Goal: Information Seeking & Learning: Find contact information

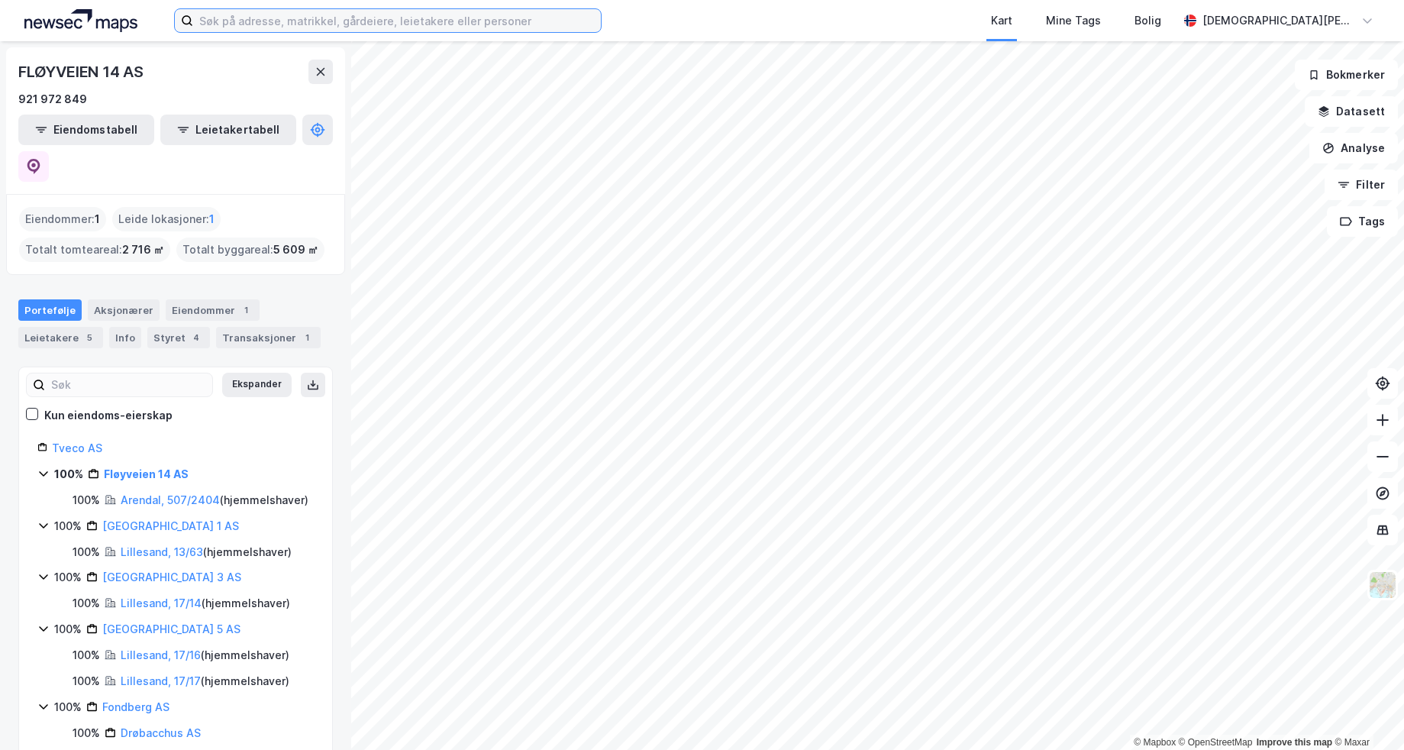
click at [250, 17] on input at bounding box center [397, 20] width 408 height 23
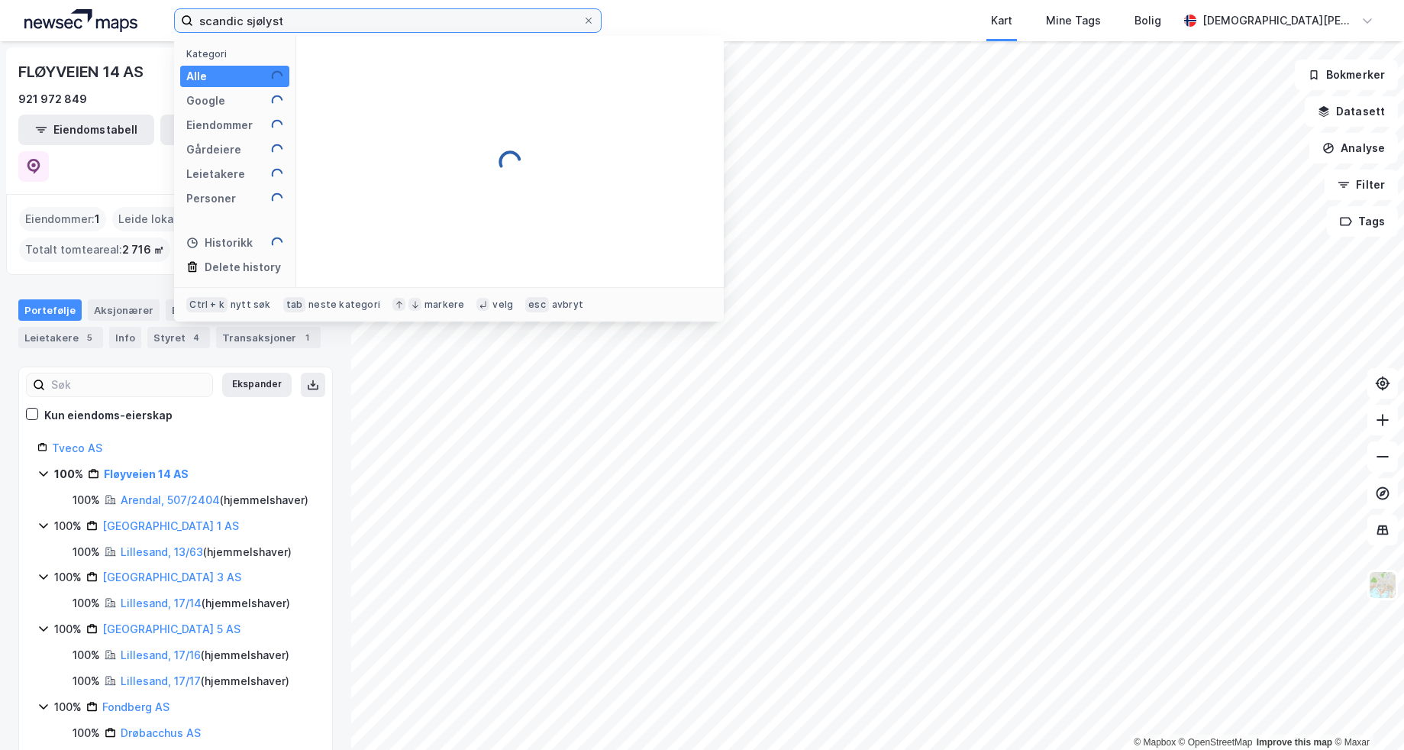
type input "scandic sjølyst"
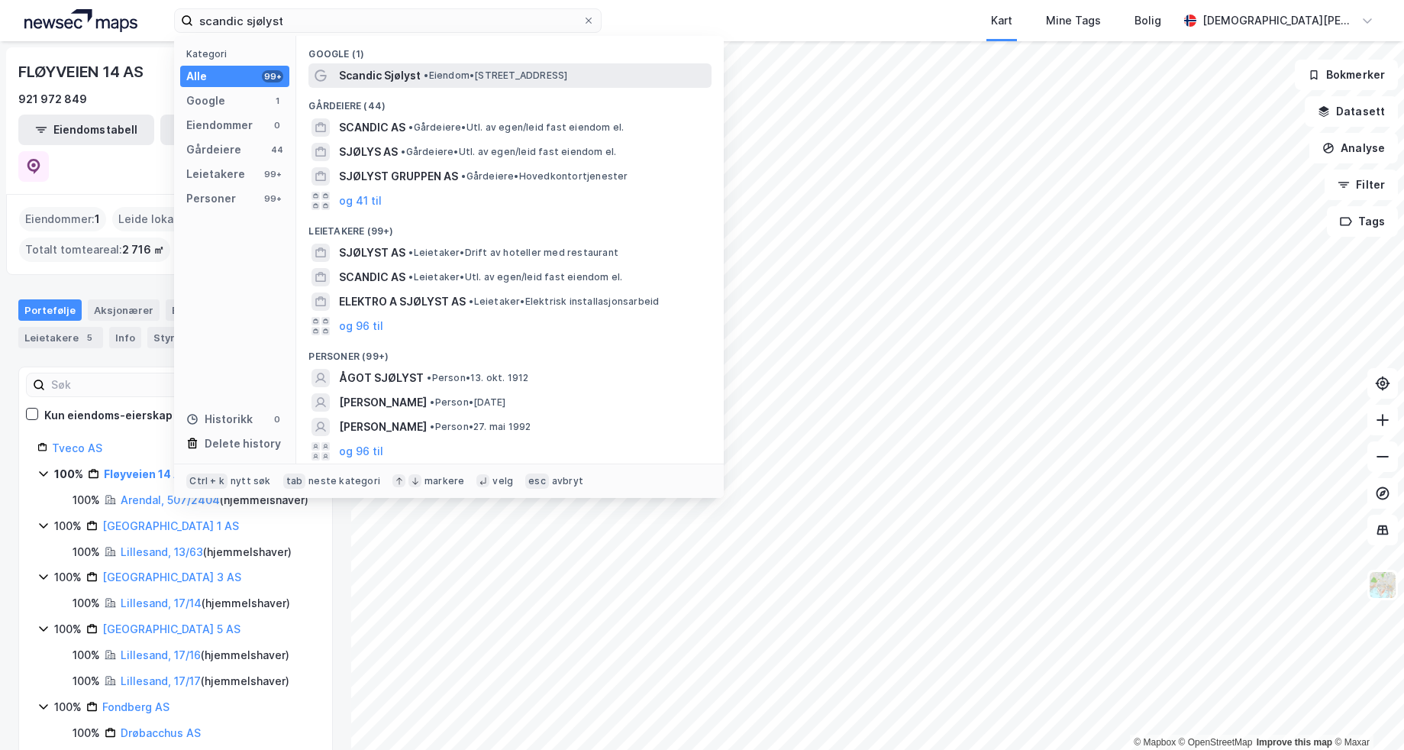
click at [411, 73] on span "Scandic Sjølyst" at bounding box center [380, 75] width 82 height 18
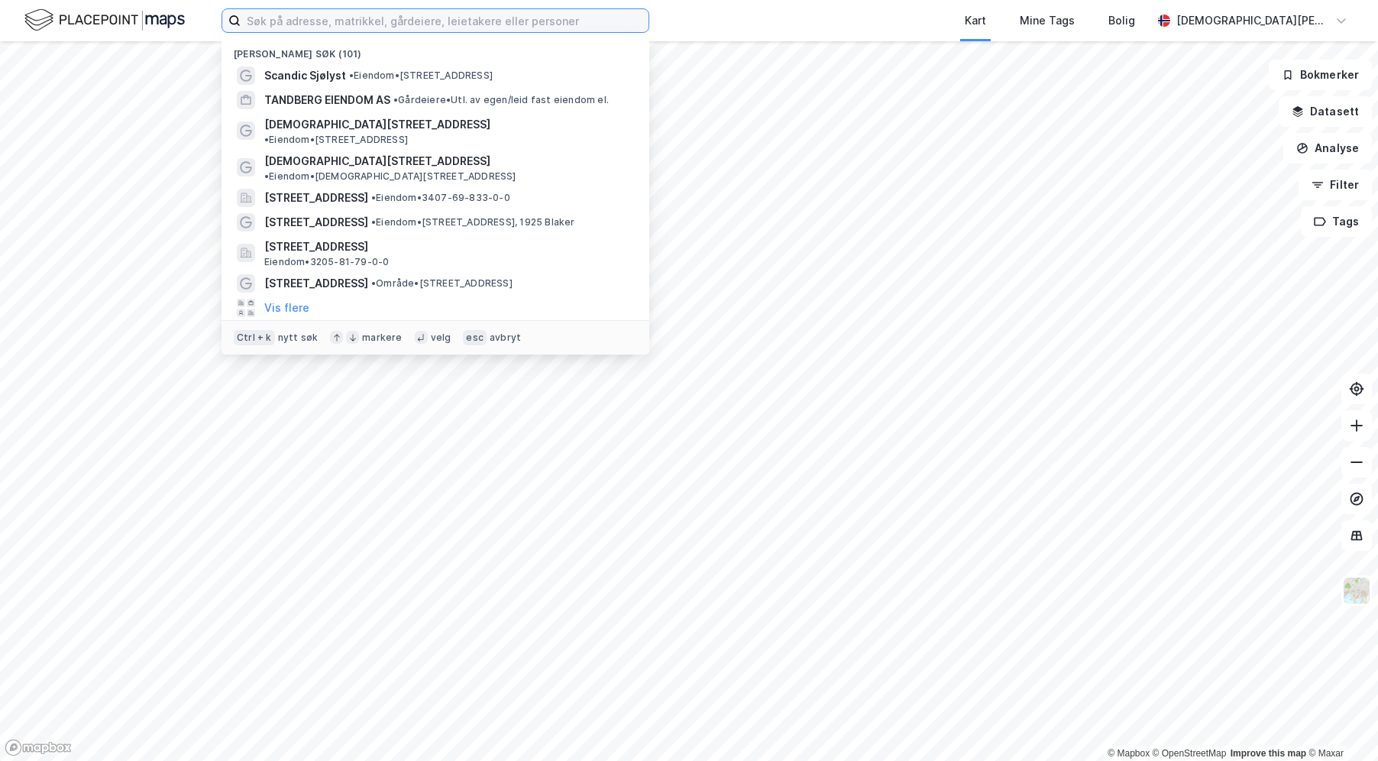
click at [327, 26] on input at bounding box center [445, 20] width 408 height 23
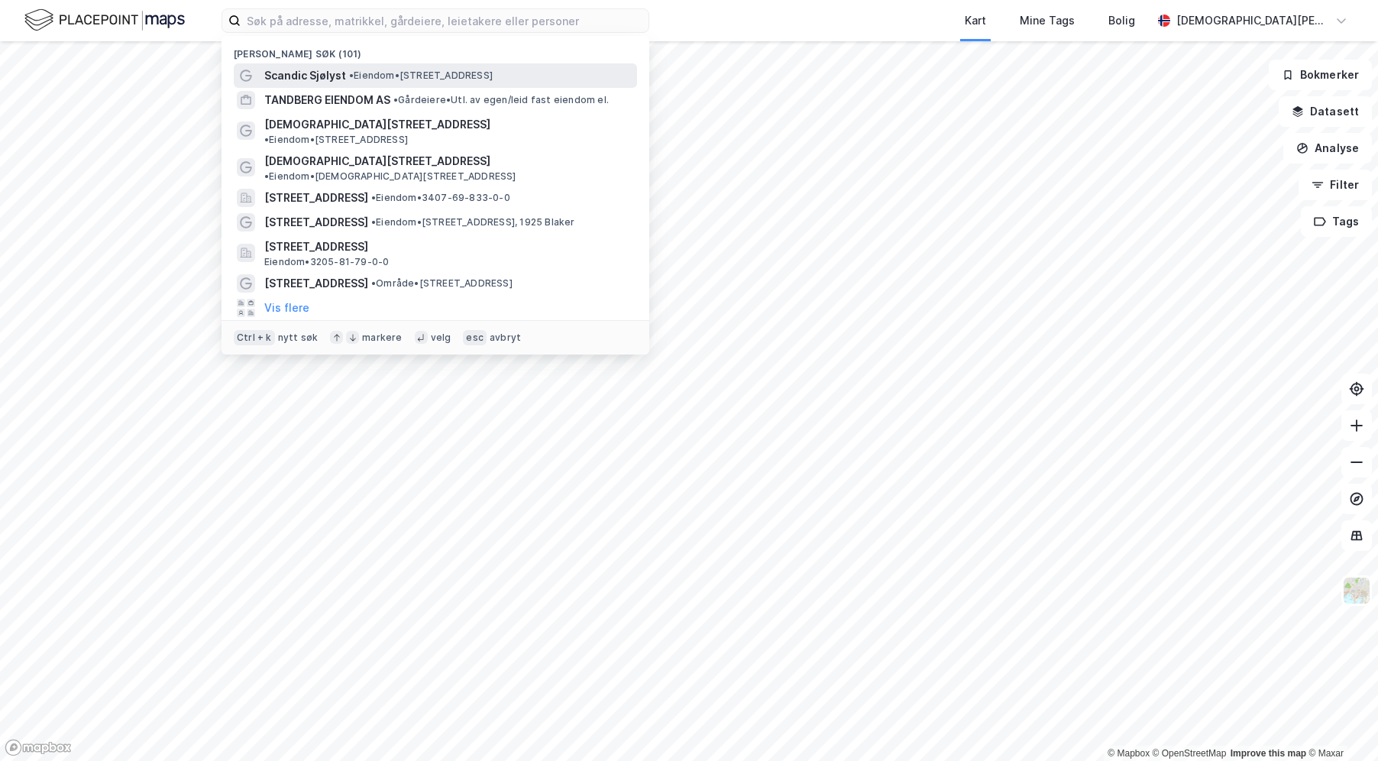
click at [325, 73] on span "Scandic Sjølyst" at bounding box center [305, 75] width 82 height 18
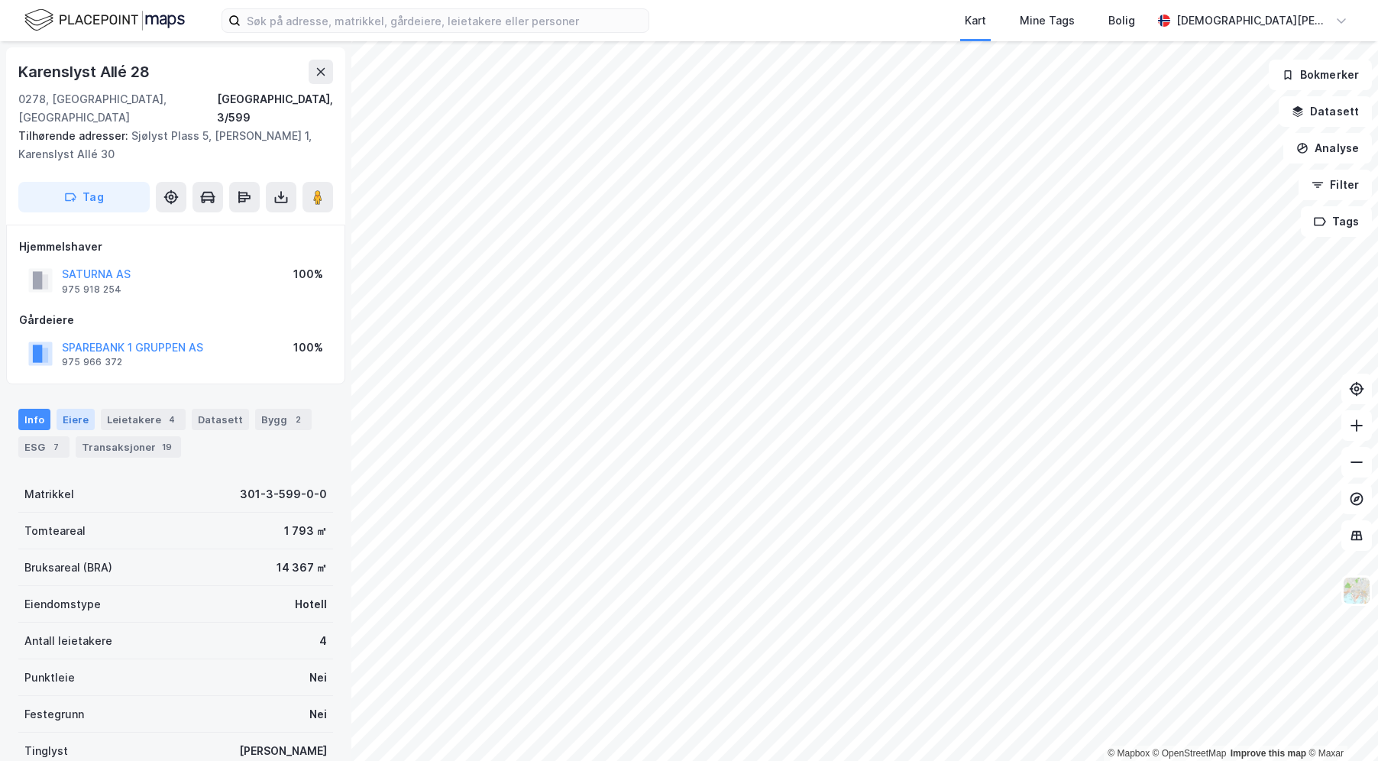
click at [76, 409] on div "Eiere" at bounding box center [76, 419] width 38 height 21
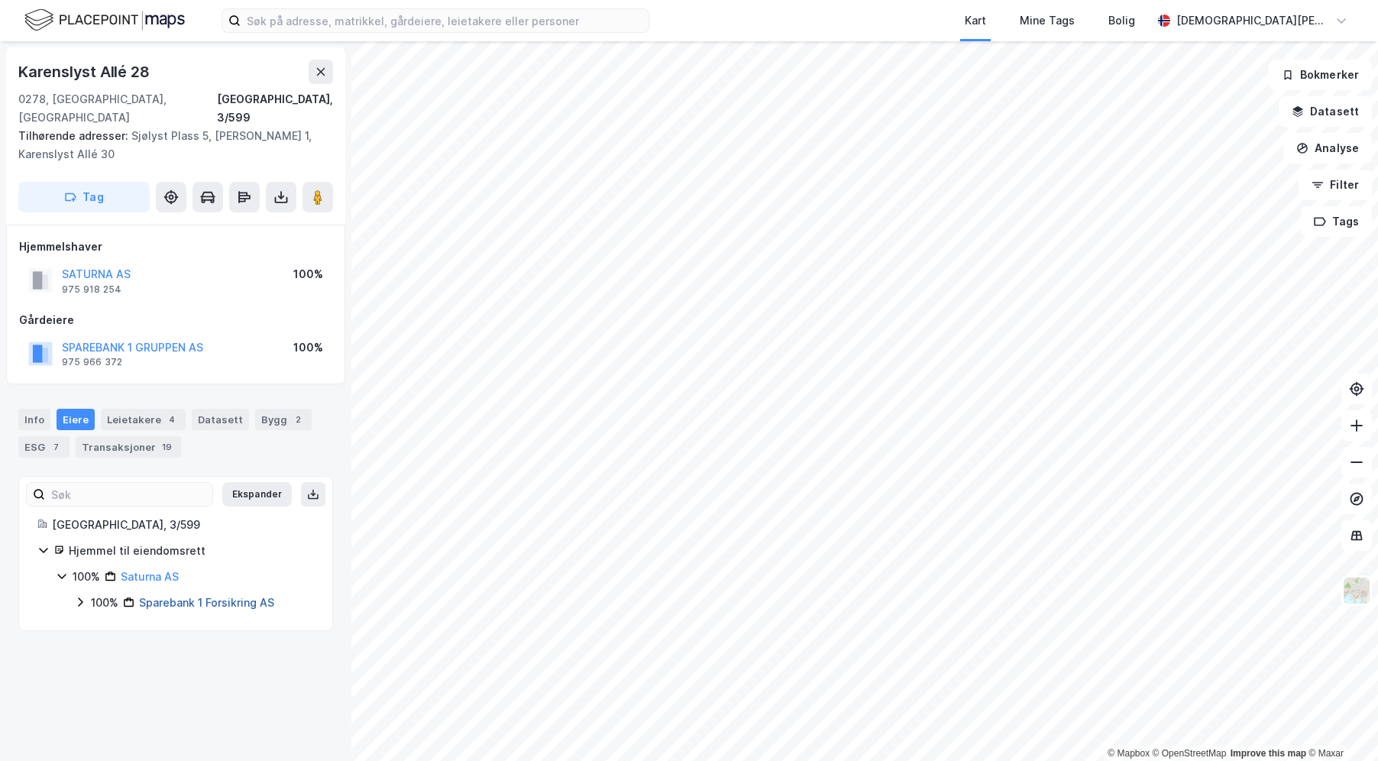
click at [184, 596] on link "Sparebank 1 Forsikring AS" at bounding box center [206, 602] width 135 height 13
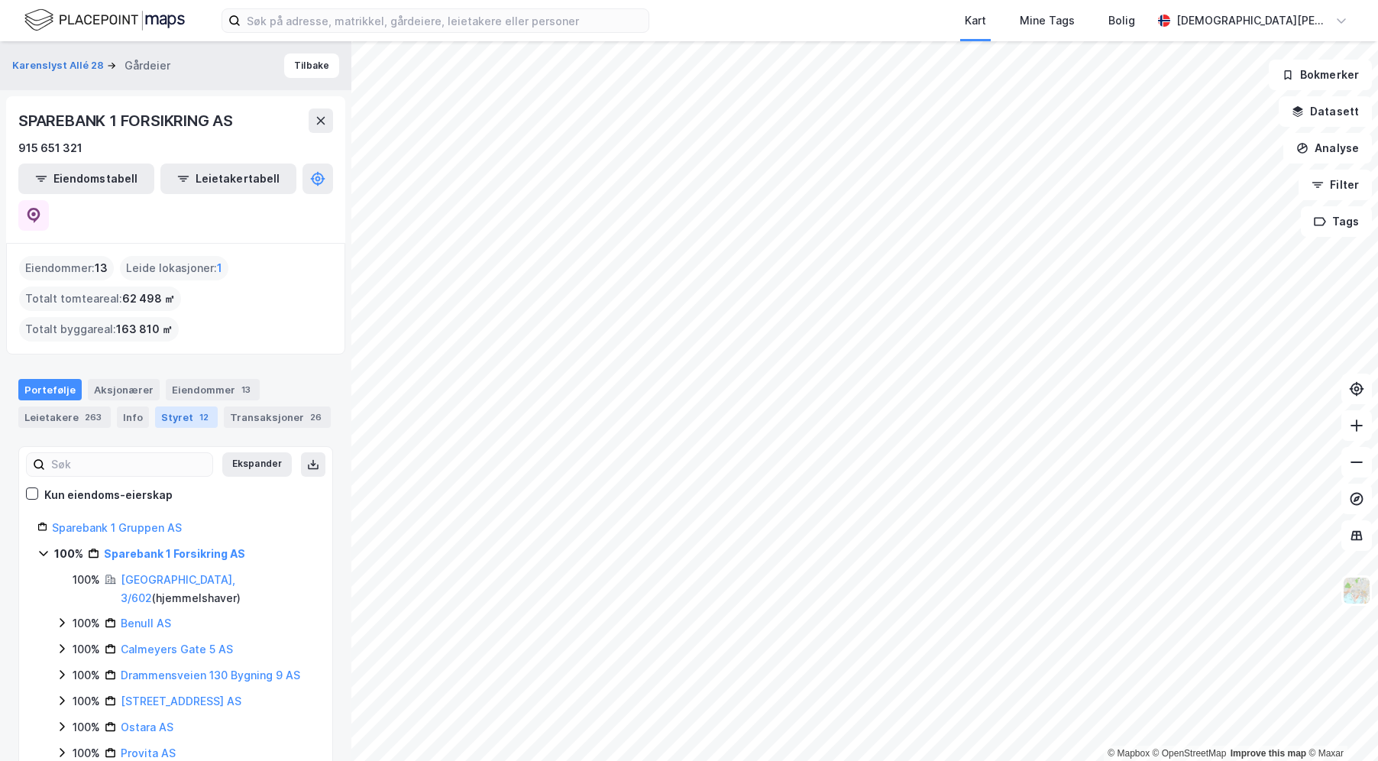
click at [170, 406] on div "Styret 12" at bounding box center [186, 416] width 63 height 21
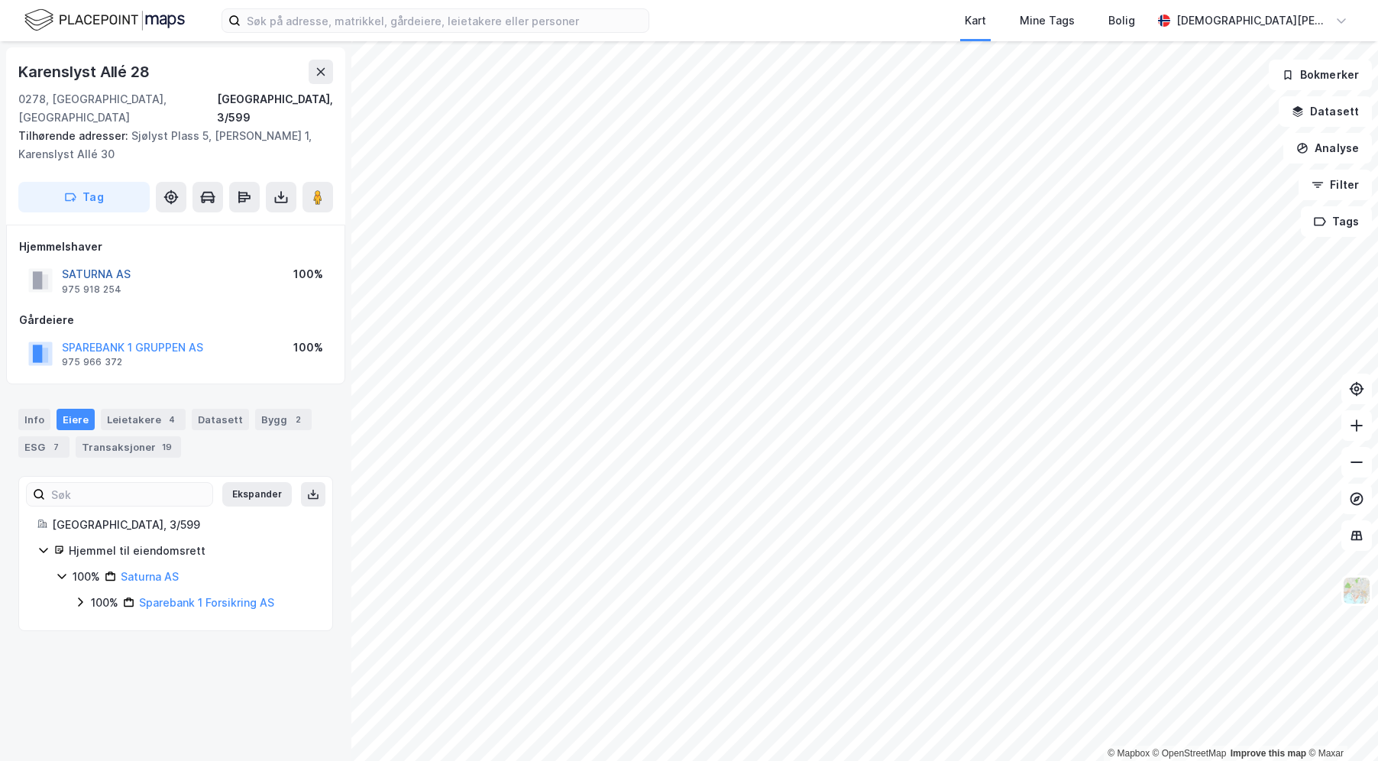
click at [0, 0] on button "SATURNA AS" at bounding box center [0, 0] width 0 height 0
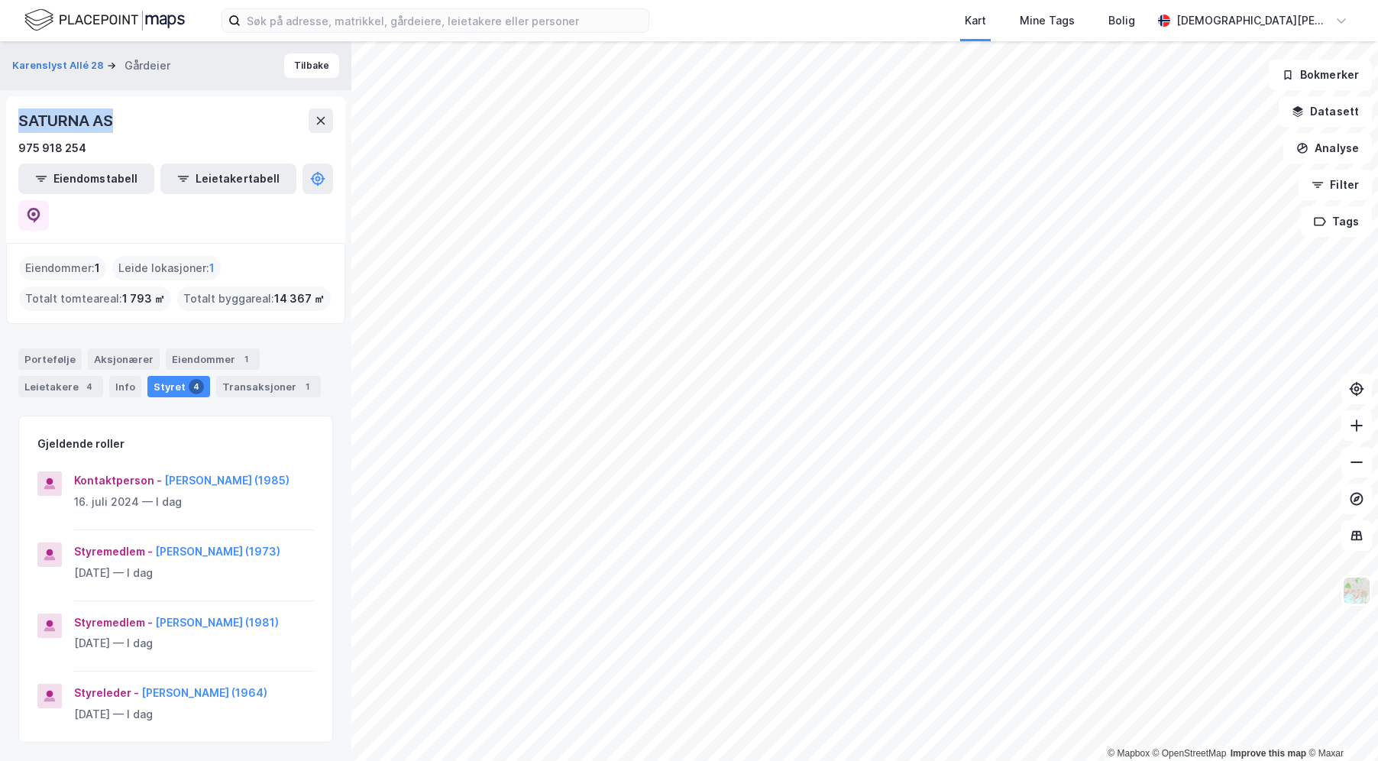
drag, startPoint x: 121, startPoint y: 124, endPoint x: 18, endPoint y: 124, distance: 102.3
click at [18, 124] on div "SATURNA AS" at bounding box center [175, 120] width 315 height 24
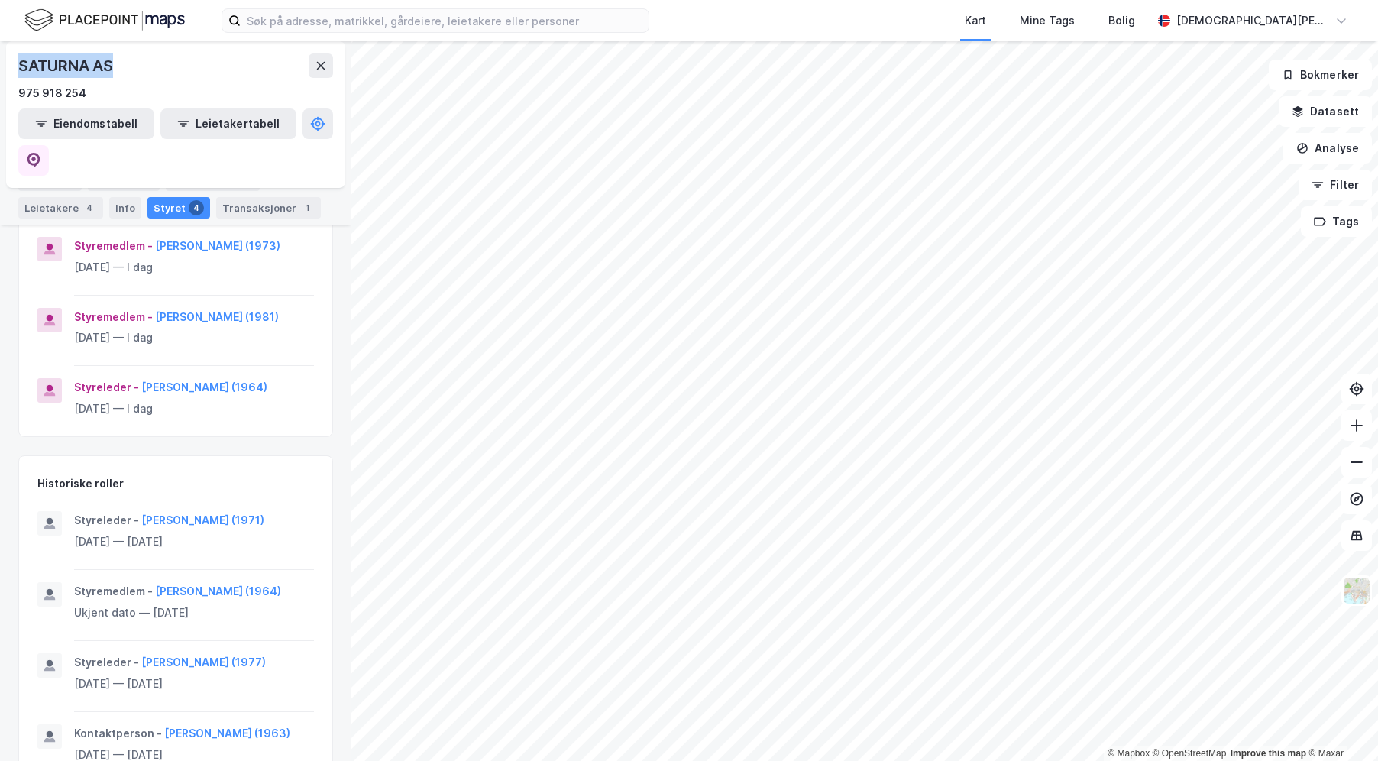
scroll to position [76, 0]
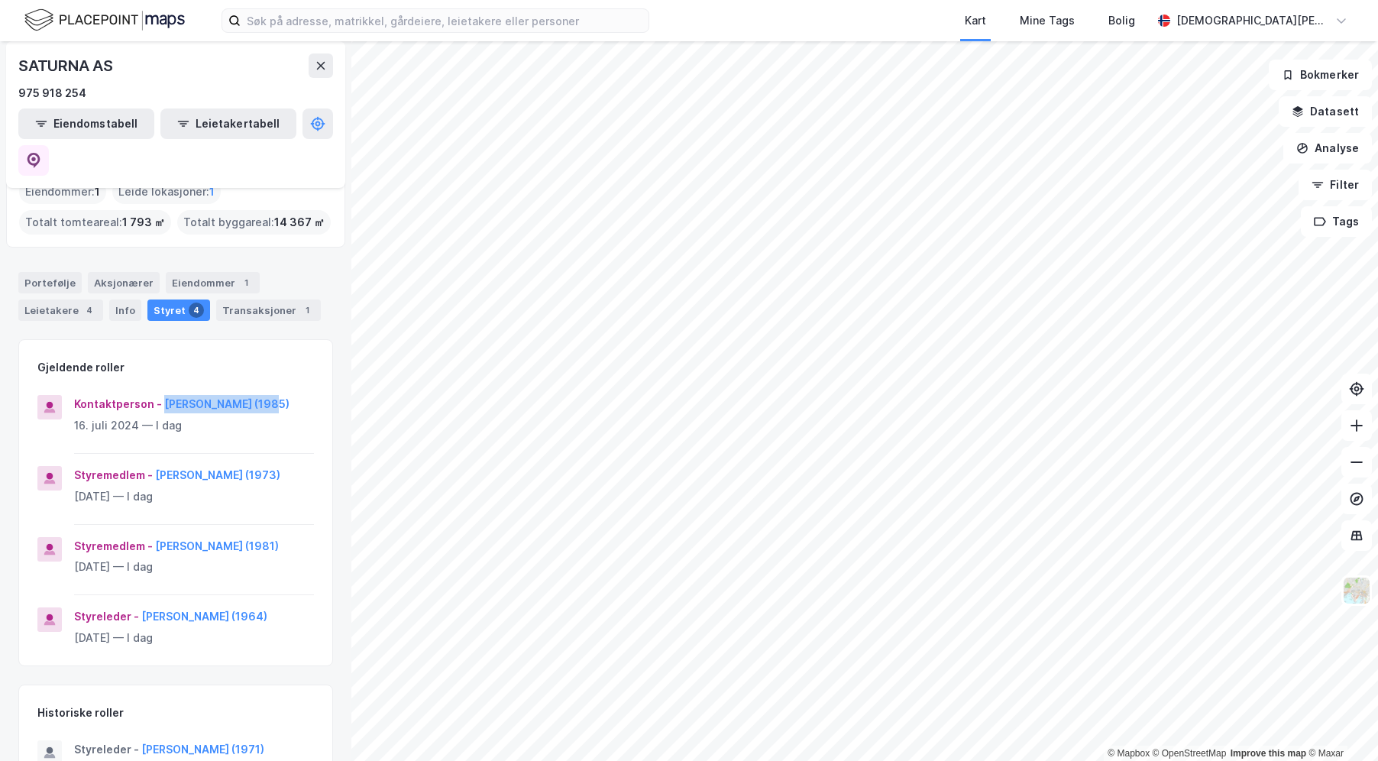
drag, startPoint x: 285, startPoint y: 371, endPoint x: 160, endPoint y: 374, distance: 124.5
click at [160, 395] on div "Kontaktperson - Petter Qvam Haugen (1985)" at bounding box center [194, 404] width 240 height 18
copy button "Petter Qvam Haugen"
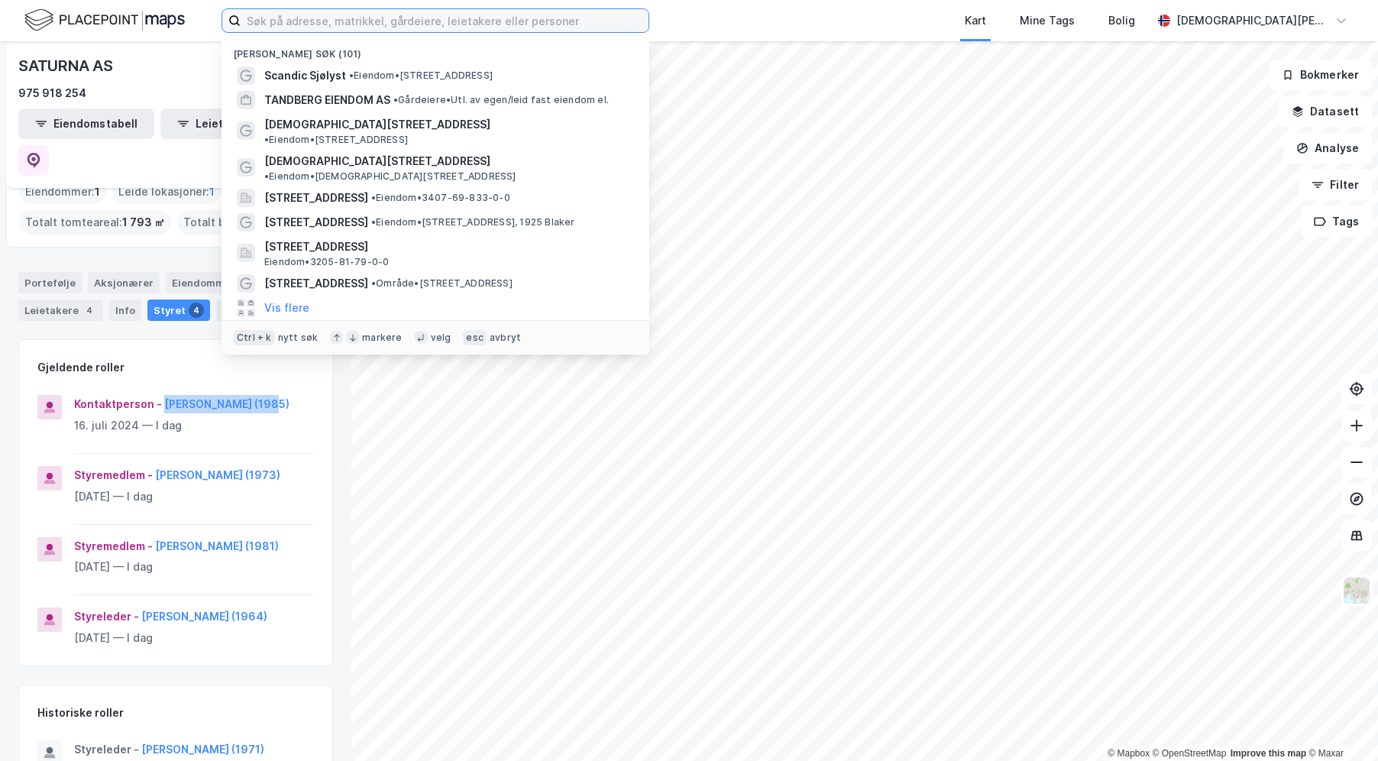
click at [347, 21] on input at bounding box center [445, 20] width 408 height 23
type input "the thief"
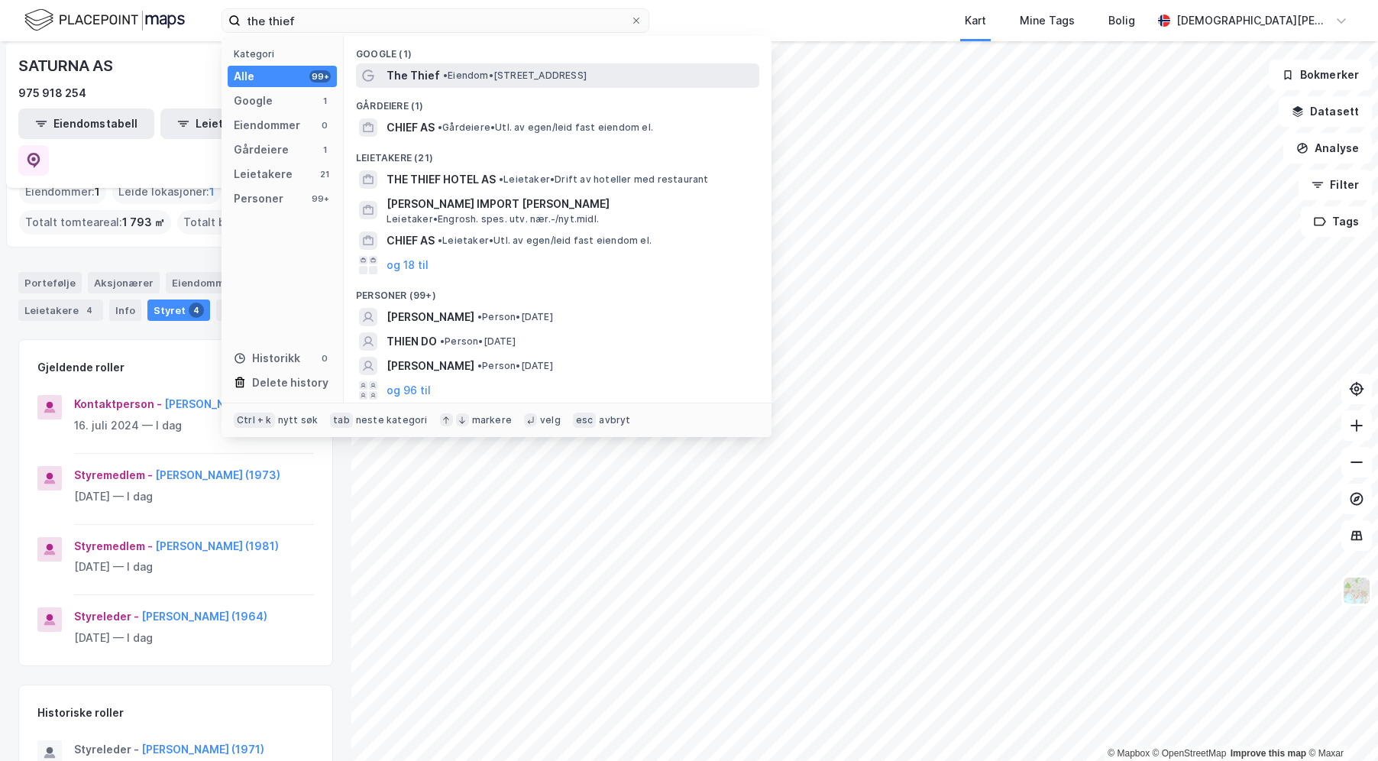
click at [435, 76] on span "The Thief" at bounding box center [412, 75] width 53 height 18
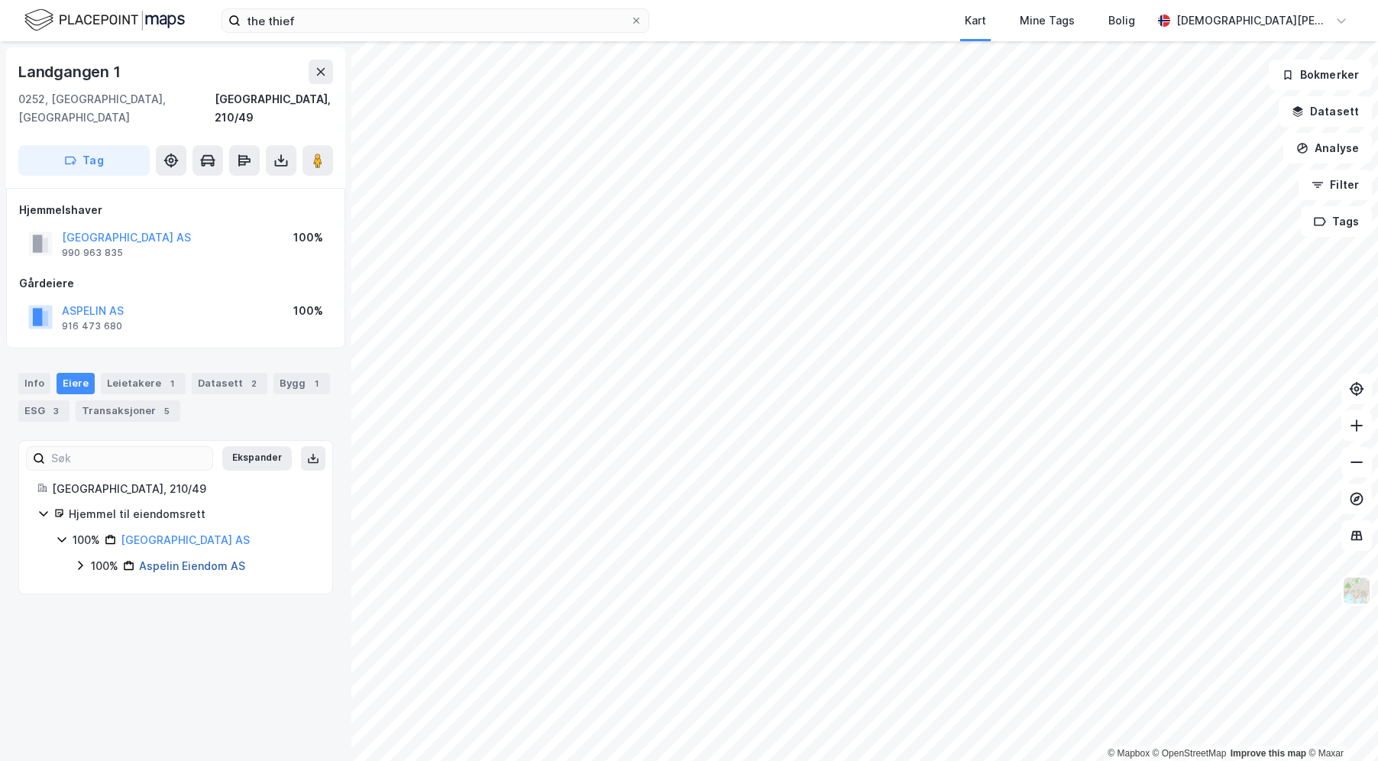
drag, startPoint x: 176, startPoint y: 595, endPoint x: 169, endPoint y: 548, distance: 48.0
click at [176, 595] on div "Landgangen 1 0252, Oslo, Oslo Oslo, 210/49 Tag Hjemmelshaver TJUVHOLMEN HOTEL A…" at bounding box center [175, 400] width 351 height 719
click at [0, 0] on button "ASPELIN AS" at bounding box center [0, 0] width 0 height 0
